Goal: Task Accomplishment & Management: Use online tool/utility

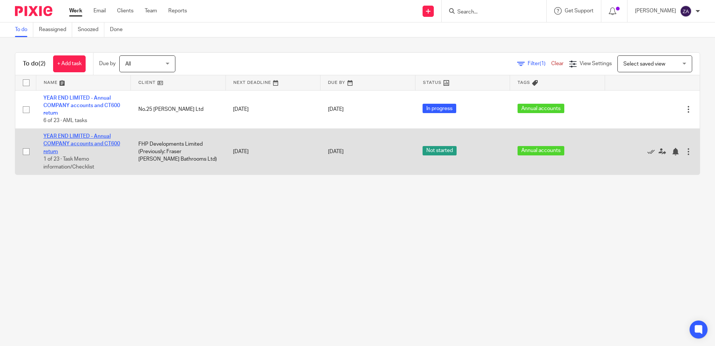
click at [89, 143] on link "YEAR END LIMITED - Annual COMPANY accounts and CT600 return" at bounding box center [81, 144] width 77 height 21
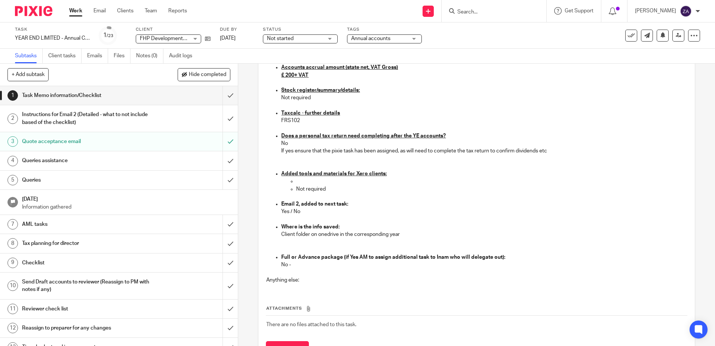
scroll to position [401, 0]
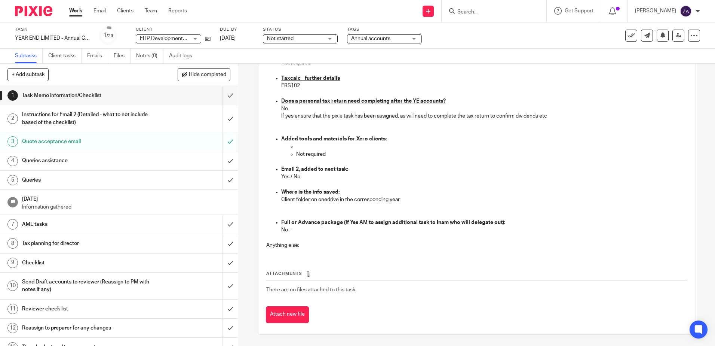
click at [105, 120] on h1 "Instructions for Email 2 (Detailed - what to not include based of the checklist)" at bounding box center [86, 118] width 129 height 19
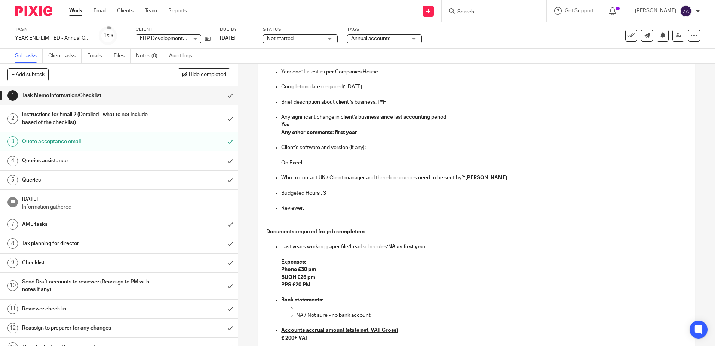
scroll to position [102, 0]
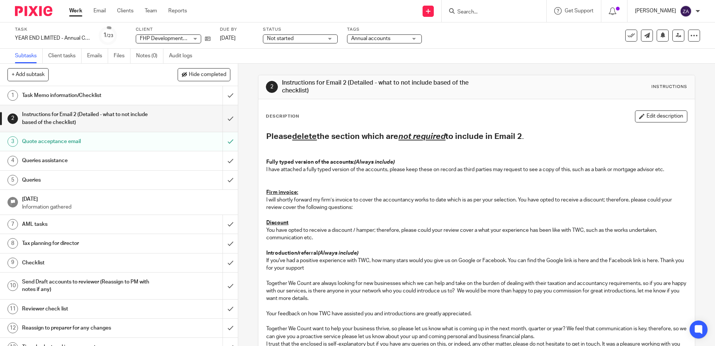
click at [656, 11] on p "[PERSON_NAME]" at bounding box center [655, 10] width 41 height 7
click at [668, 31] on span "My profile" at bounding box center [668, 29] width 23 height 5
click at [617, 12] on icon at bounding box center [612, 10] width 7 height 7
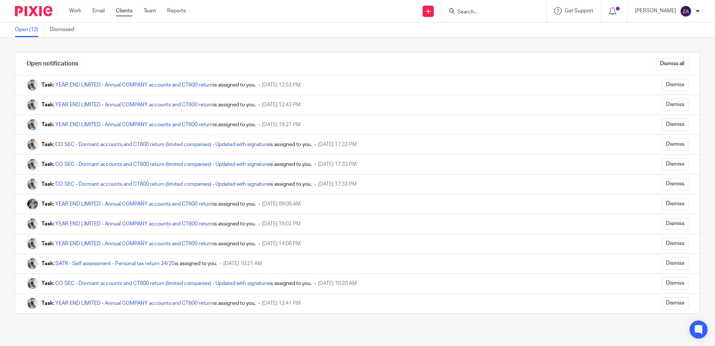
click at [127, 12] on link "Clients" at bounding box center [124, 10] width 16 height 7
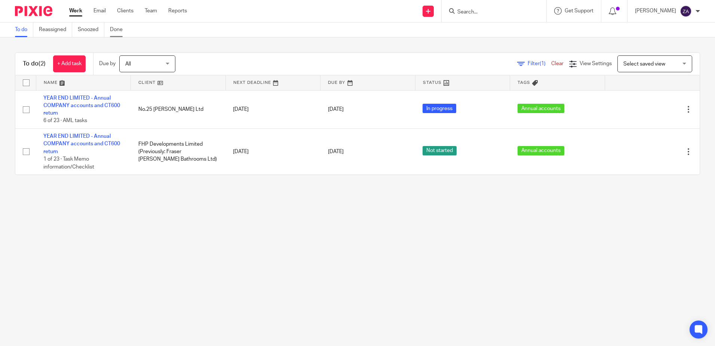
click at [119, 30] on link "Done" at bounding box center [119, 29] width 18 height 15
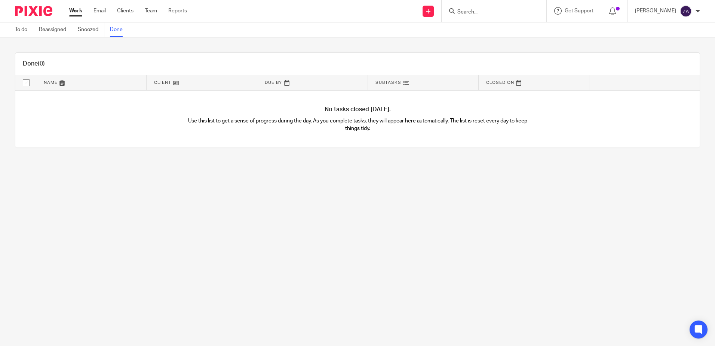
click at [387, 136] on div "No tasks closed today. Use this list to get a sense of progress during the day.…" at bounding box center [357, 119] width 685 height 57
click at [494, 13] on input "Search" at bounding box center [490, 12] width 67 height 7
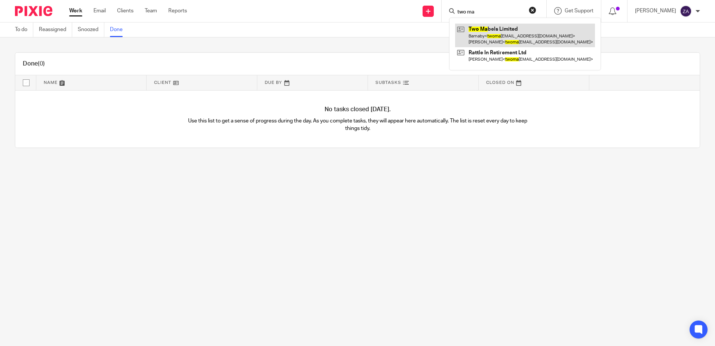
type input "two ma"
click at [503, 32] on link at bounding box center [525, 35] width 140 height 23
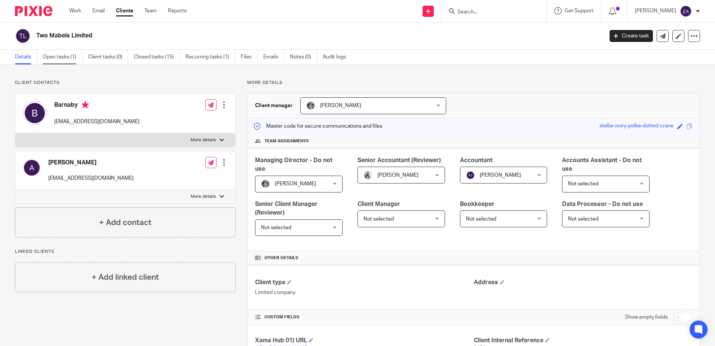
click at [64, 59] on link "Open tasks (1)" at bounding box center [63, 57] width 40 height 15
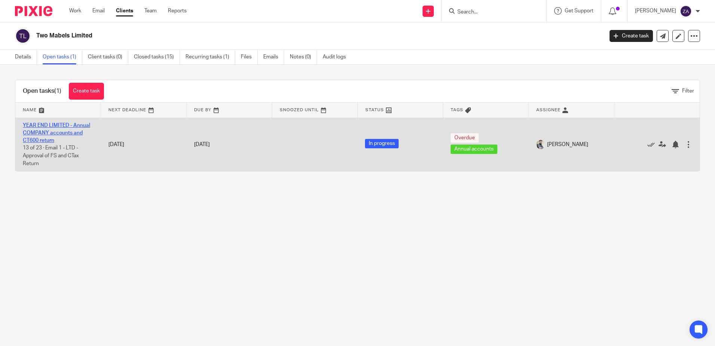
click at [45, 134] on link "YEAR END LIMITED - Annual COMPANY accounts and CT600 return" at bounding box center [56, 133] width 67 height 21
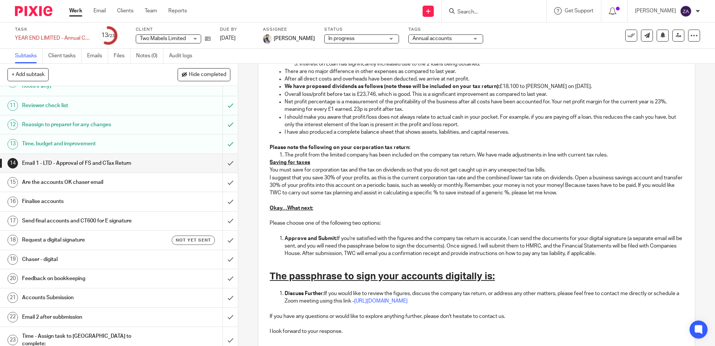
scroll to position [342, 0]
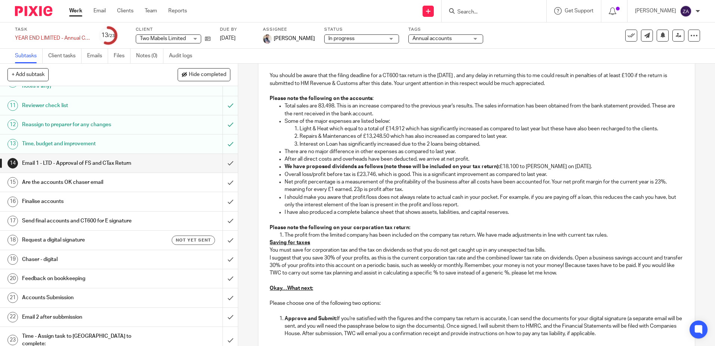
click at [87, 238] on h1 "Request a digital signature" at bounding box center [86, 239] width 129 height 11
